Goal: Information Seeking & Learning: Check status

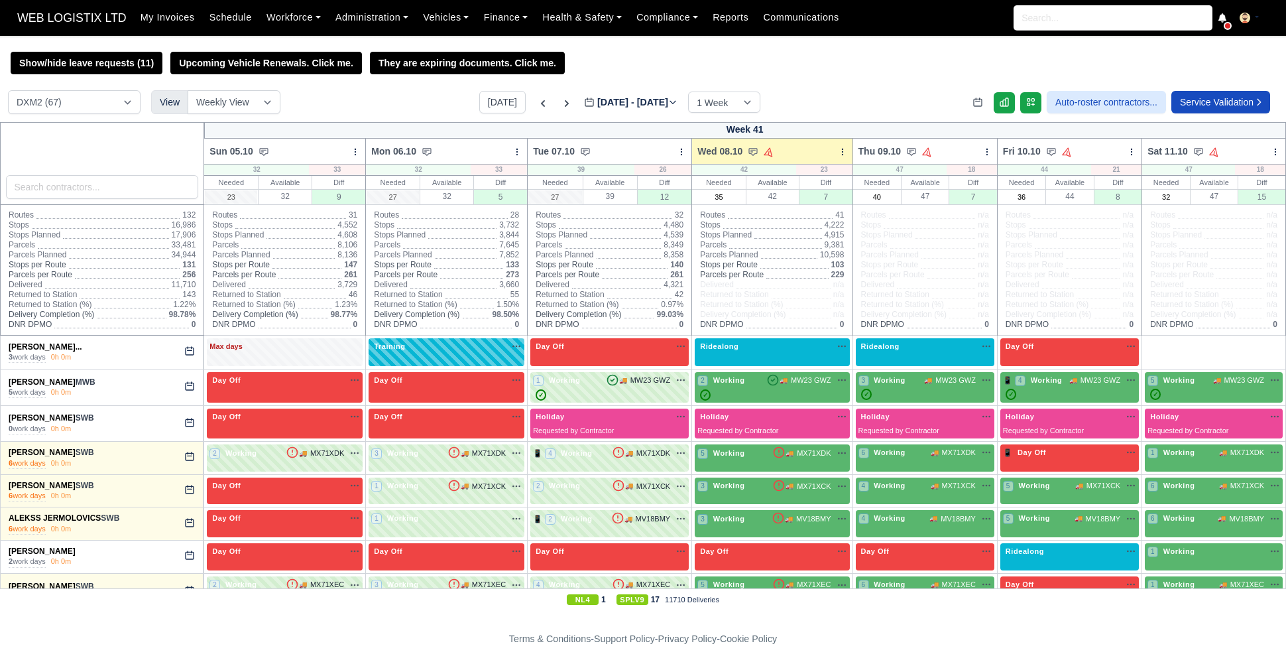
select select "1"
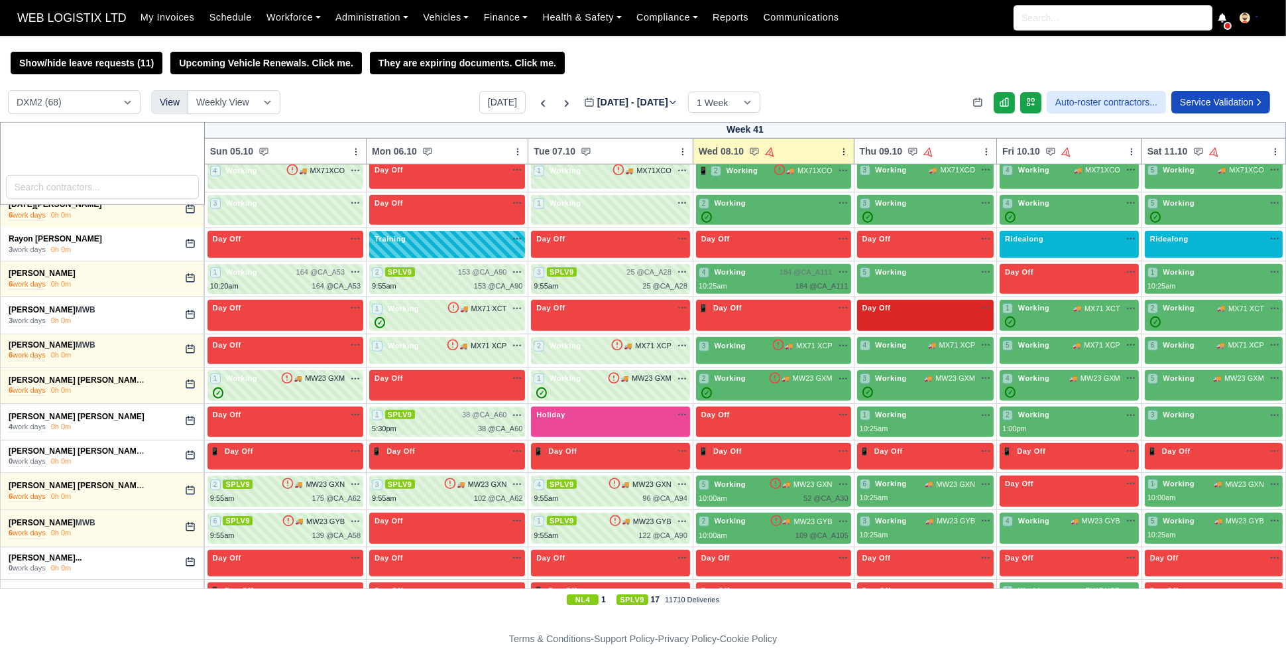
scroll to position [1900, 0]
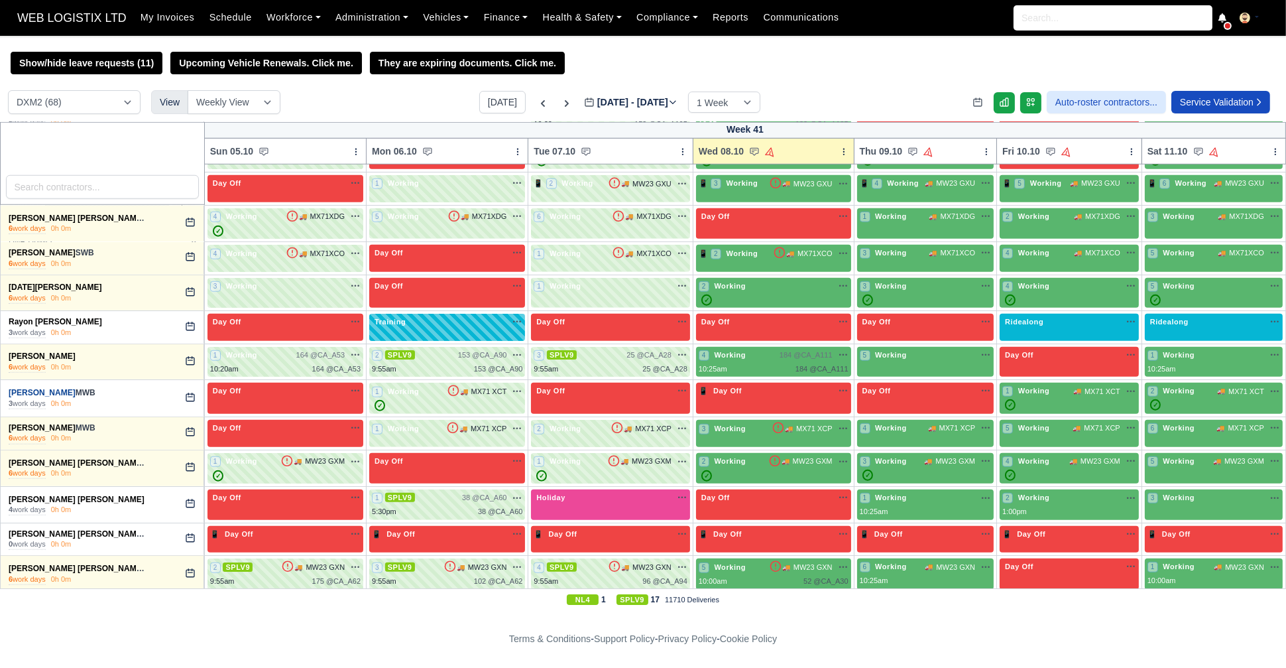
click at [38, 388] on link "[PERSON_NAME]" at bounding box center [42, 392] width 67 height 9
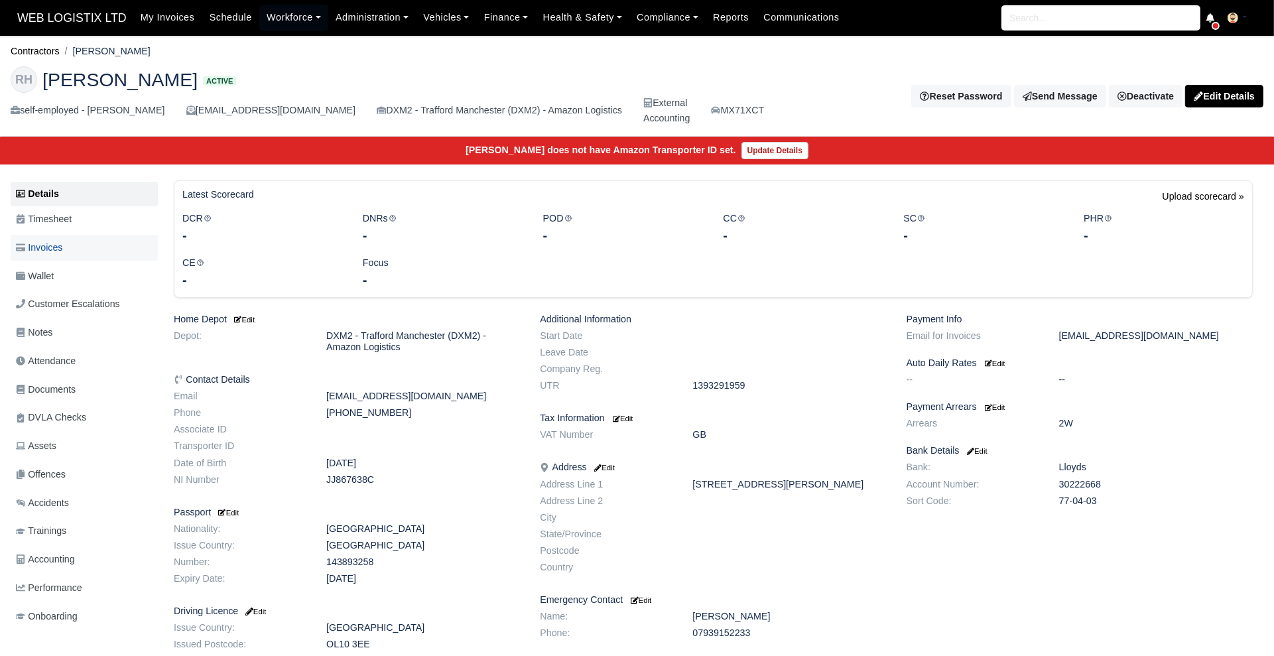
click at [53, 259] on link "Invoices" at bounding box center [84, 248] width 147 height 26
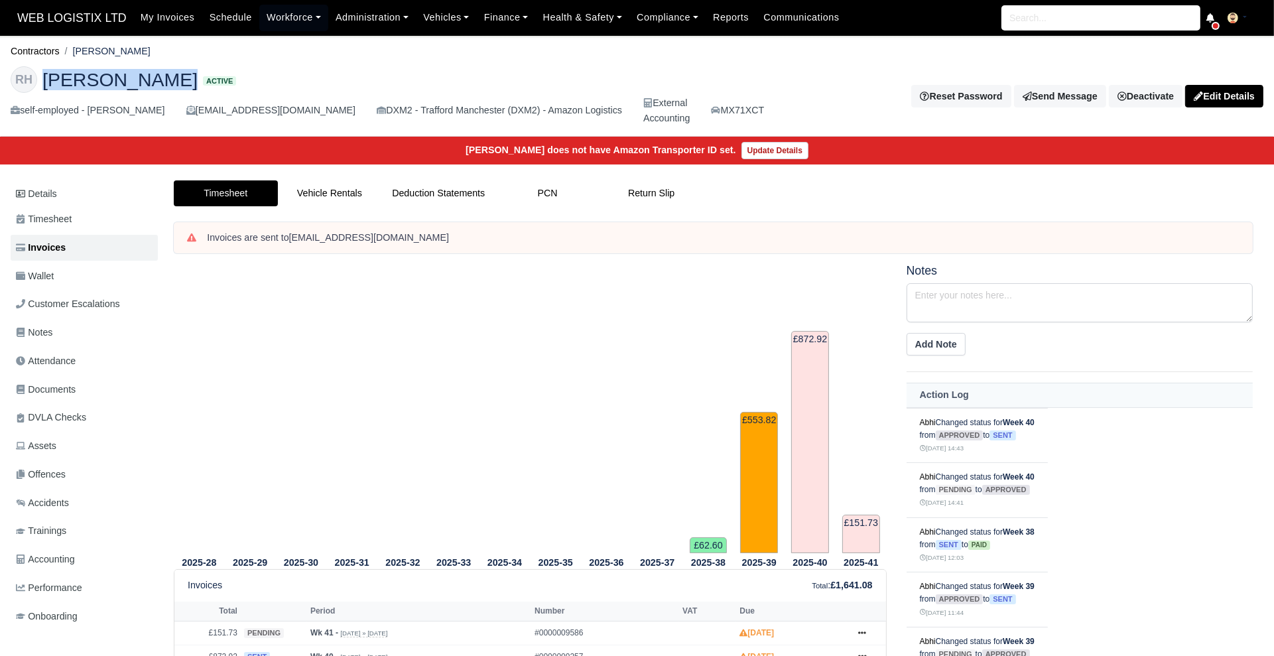
drag, startPoint x: 168, startPoint y: 78, endPoint x: 40, endPoint y: 86, distance: 128.2
click at [40, 86] on h2 "RH Ryan Van Hind Active" at bounding box center [393, 79] width 764 height 27
copy span "[PERSON_NAME]"
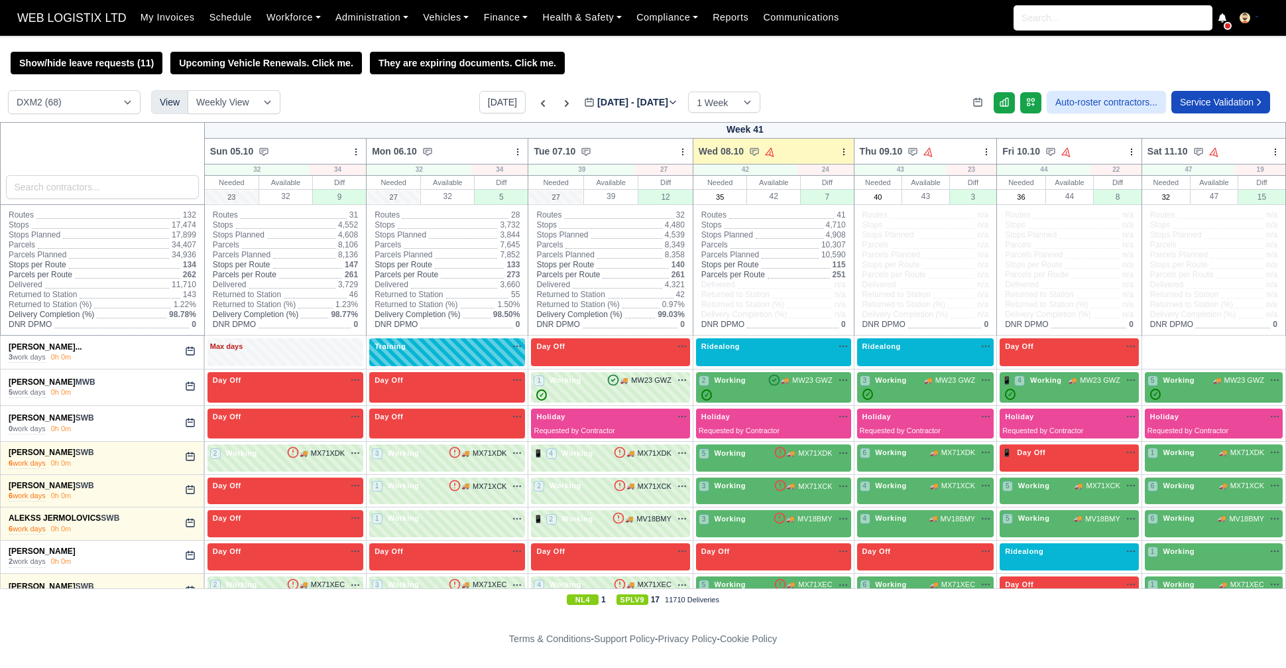
select select "1"
click at [885, 200] on input "40" at bounding box center [878, 196] width 46 height 13
drag, startPoint x: 885, startPoint y: 200, endPoint x: 853, endPoint y: 202, distance: 31.9
click at [855, 202] on input "40" at bounding box center [878, 196] width 46 height 13
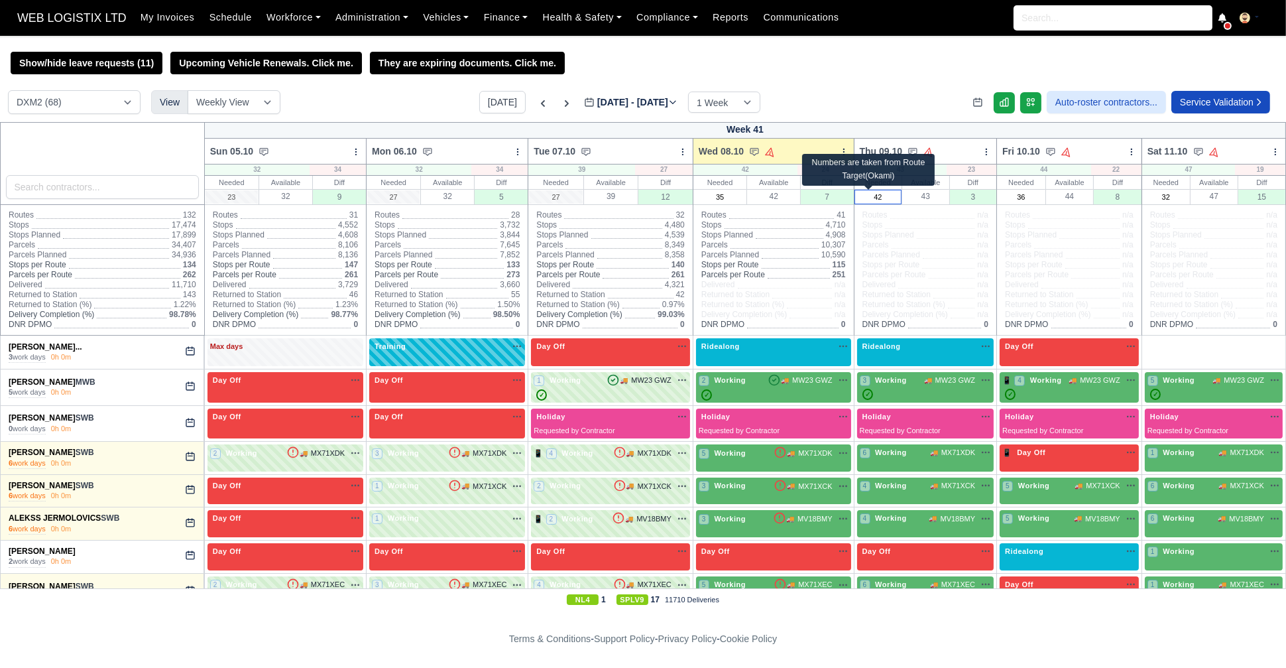
type input "42"
click at [897, 91] on div "Show/hide leave requests (11) Upcoming Vehicle Renewals. Click me. They are exp…" at bounding box center [643, 331] width 1286 height 558
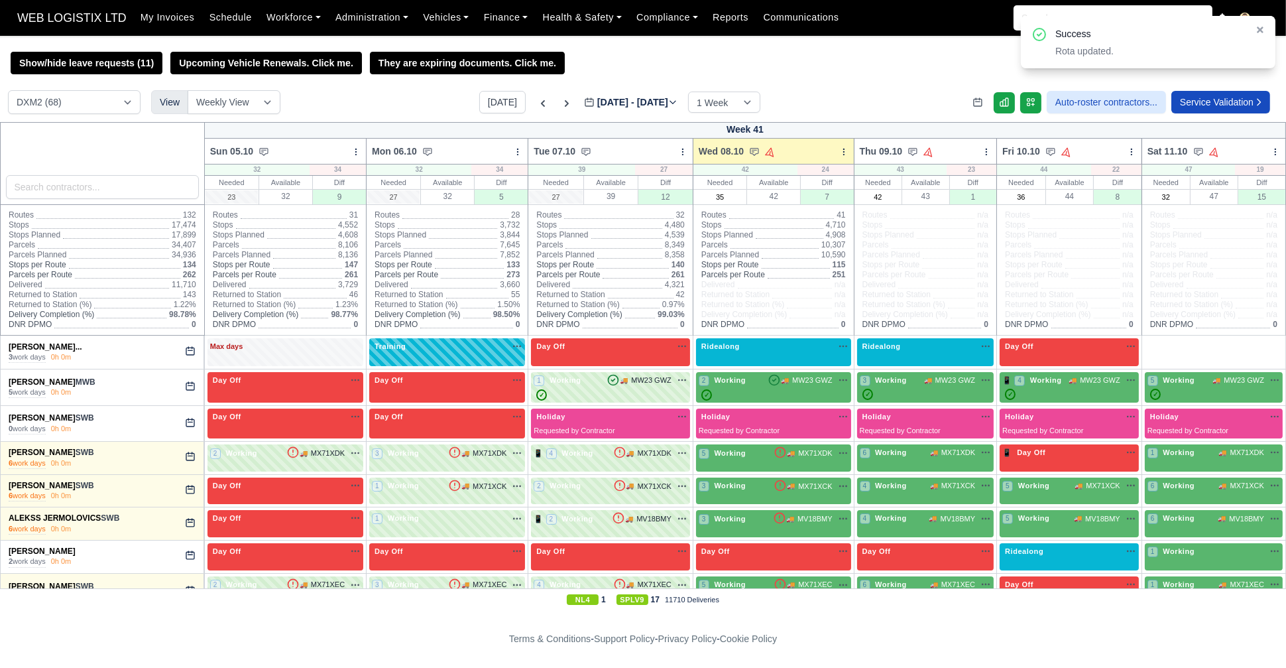
click at [904, 89] on div "Show/hide leave requests (11) Upcoming Vehicle Renewals. Click me. They are exp…" at bounding box center [643, 331] width 1286 height 558
